Goal: Check status

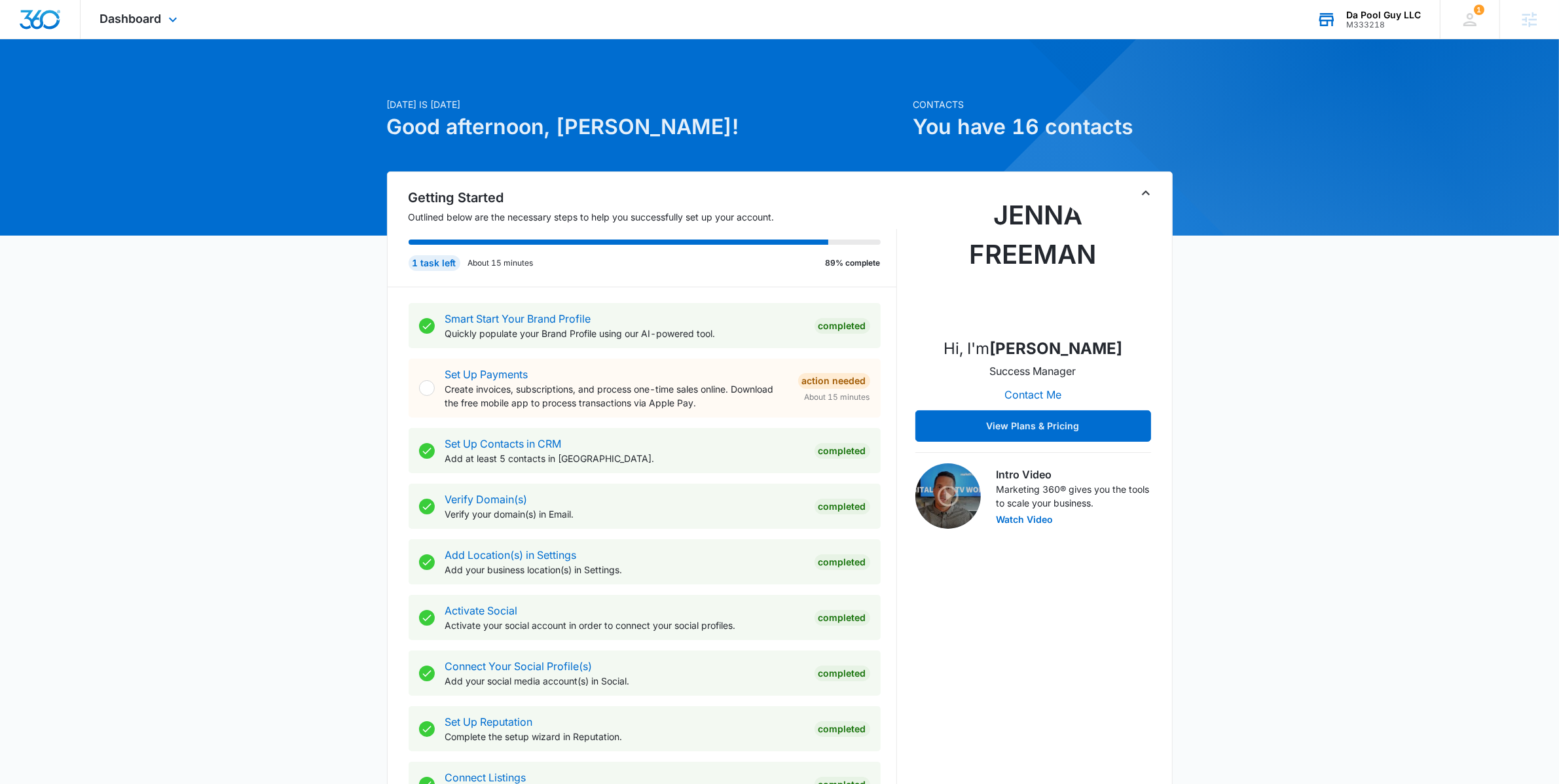
click at [1326, 33] on div "Da Pool Guy LLC M333218 Your Accounts View All" at bounding box center [1369, 19] width 143 height 39
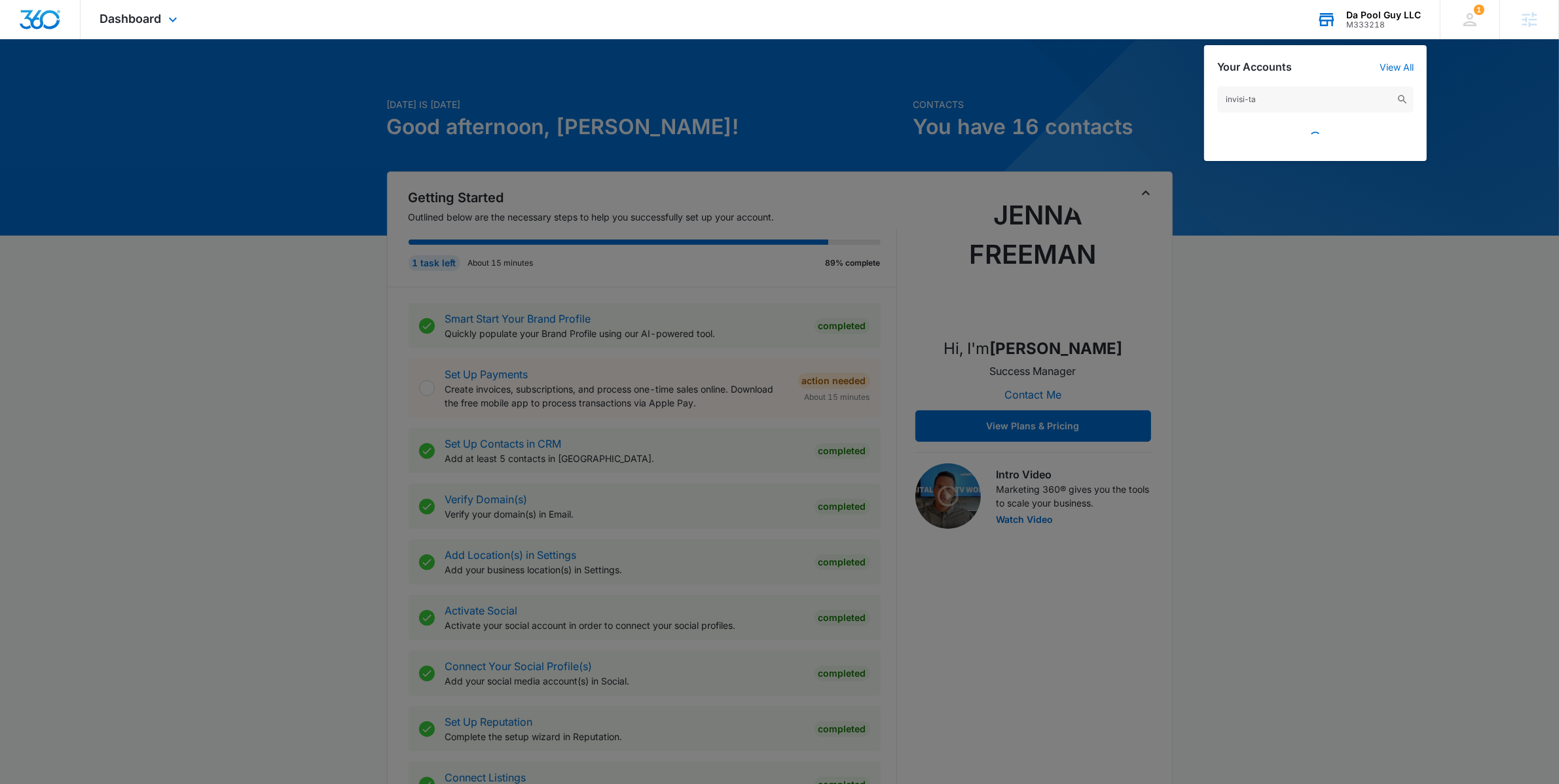
type input "invisi-tag"
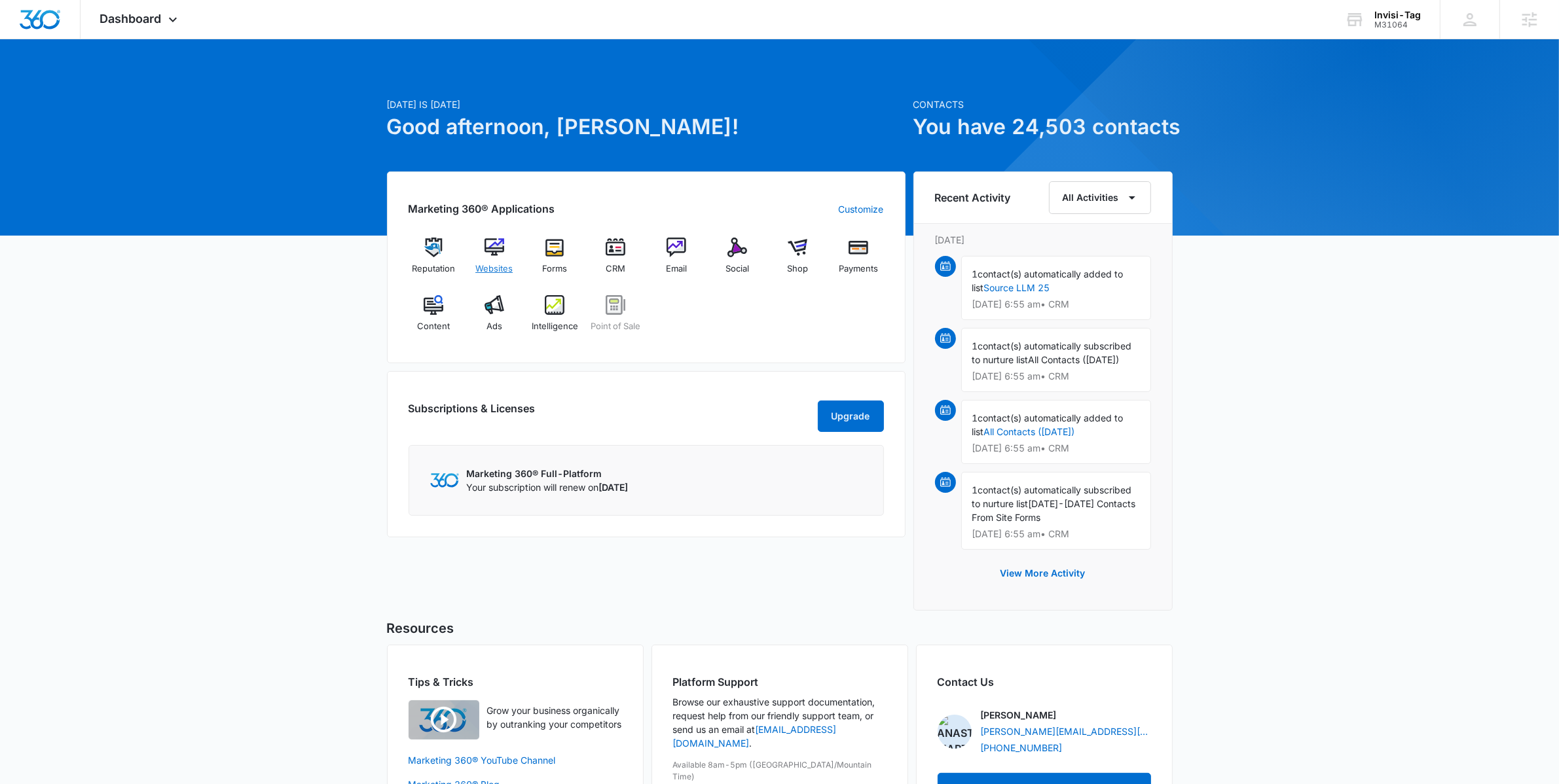
click at [506, 268] on span "Websites" at bounding box center [494, 269] width 37 height 13
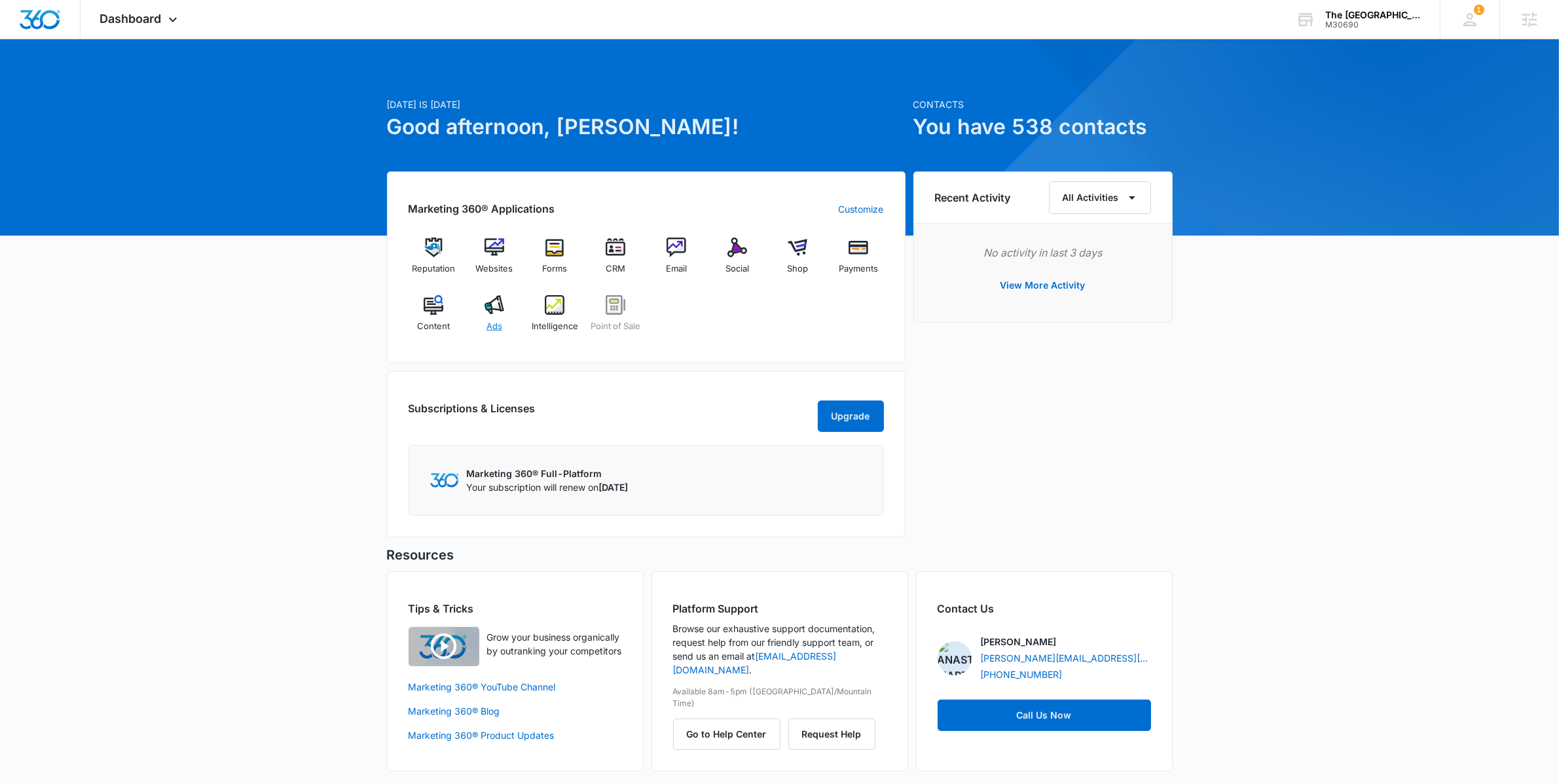
click at [473, 324] on div "Ads" at bounding box center [494, 318] width 50 height 47
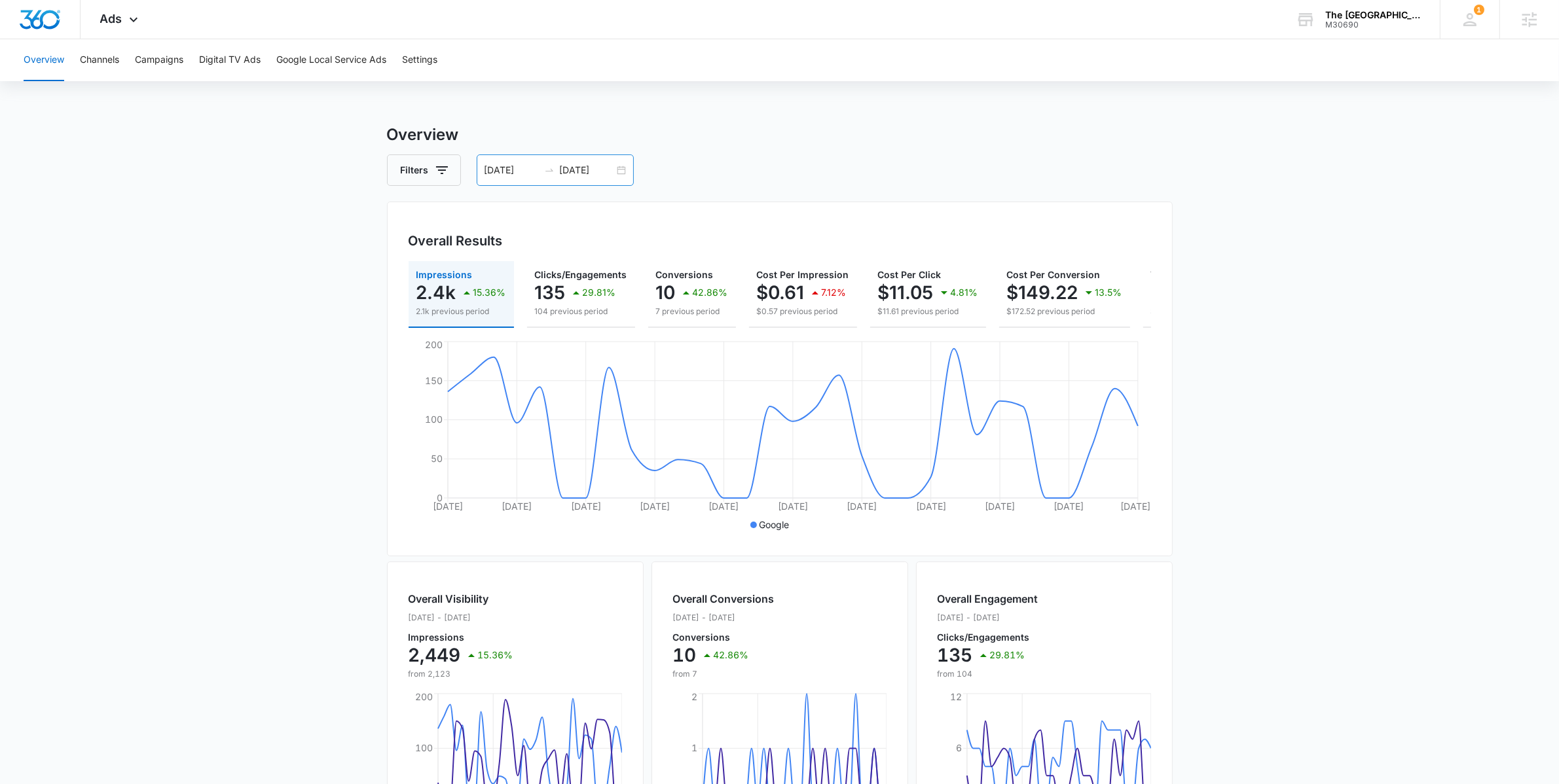
click at [619, 168] on div "[DATE] [DATE]" at bounding box center [555, 170] width 157 height 31
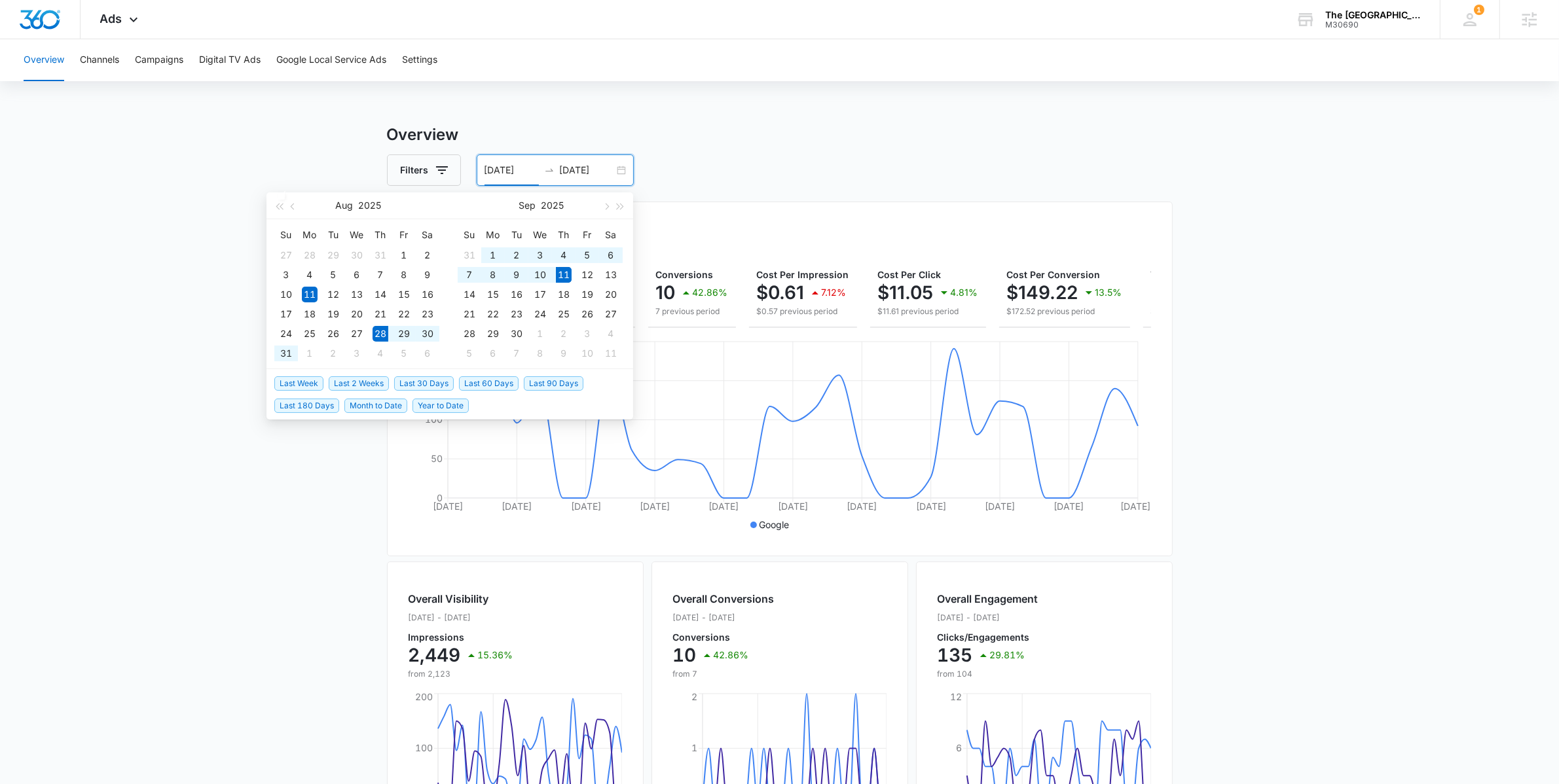
click at [359, 378] on span "Last 2 Weeks" at bounding box center [359, 383] width 60 height 14
type input "[DATE]"
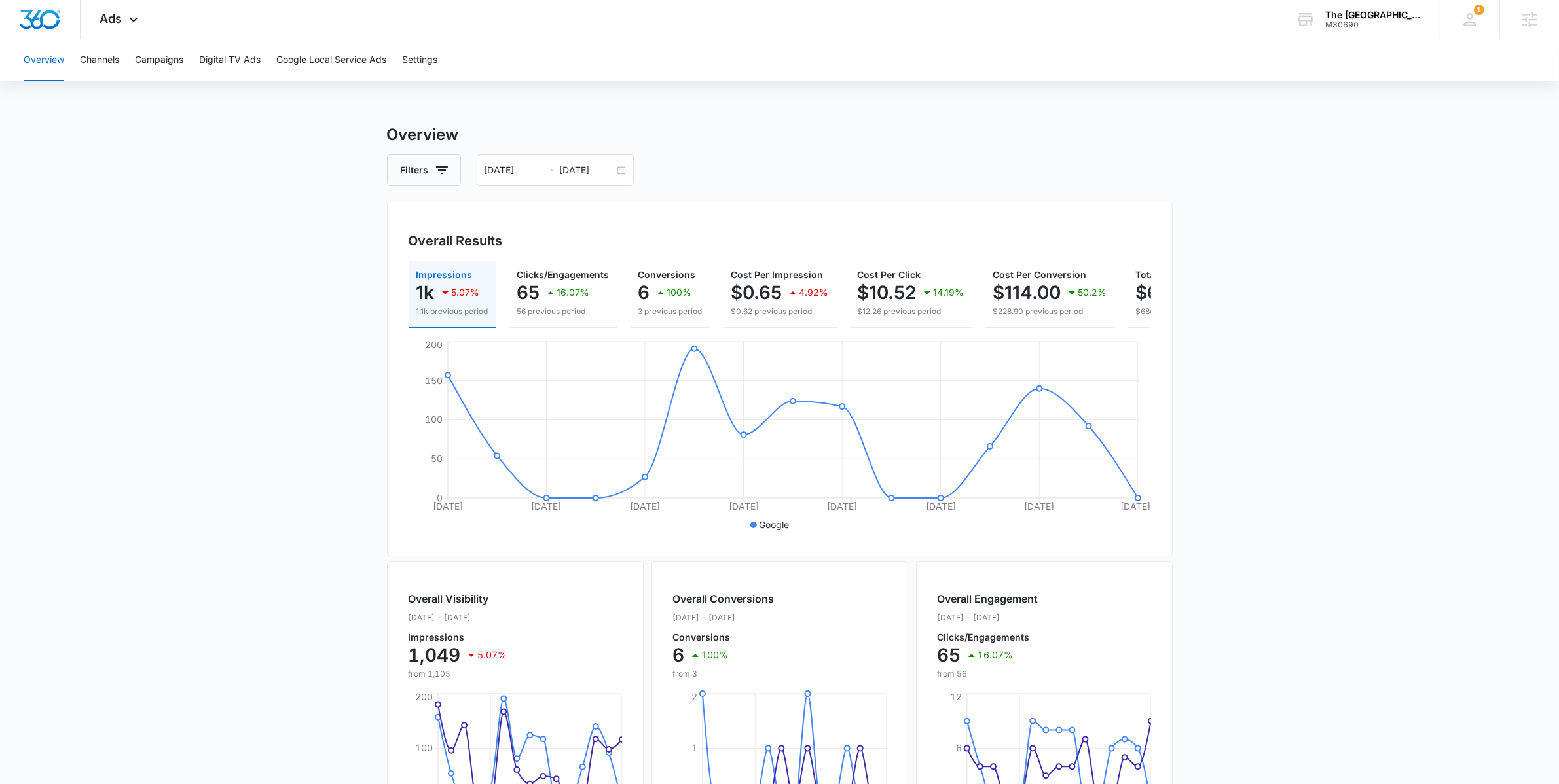
click at [297, 261] on main "Overview Filters [DATE] [DATE] Overall Results Impressions 1k 5.07% 1.1k previo…" at bounding box center [780, 592] width 1559 height 940
